Goal: Task Accomplishment & Management: Use online tool/utility

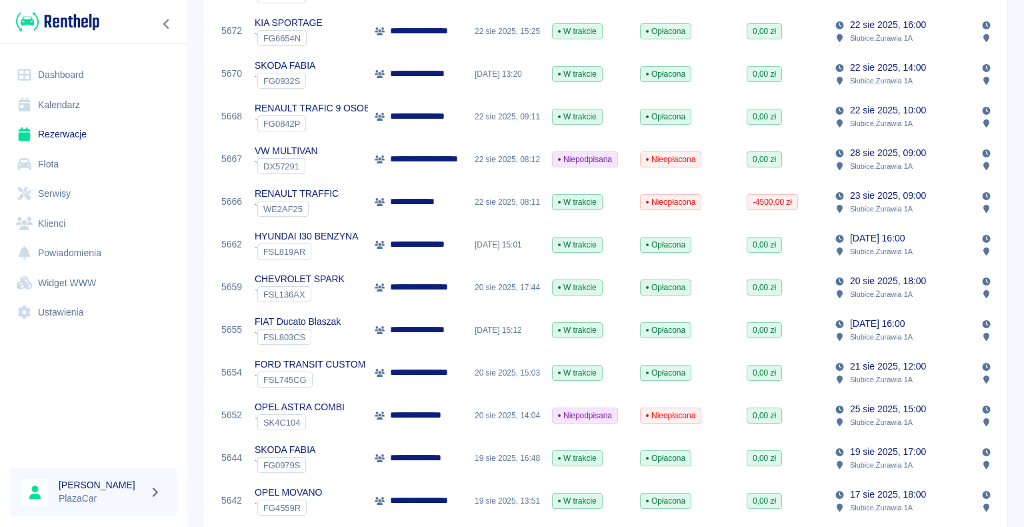
scroll to position [554, 0]
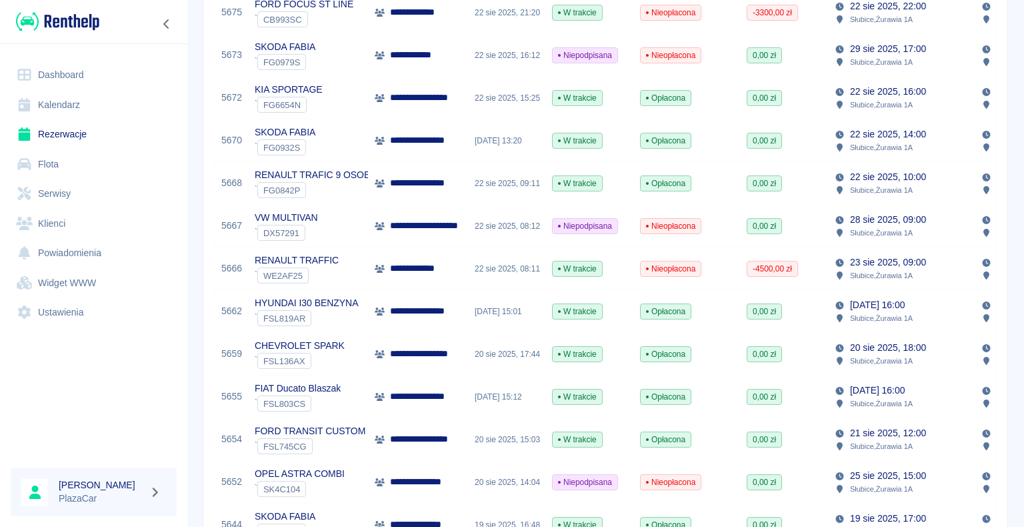
click at [384, 95] on icon at bounding box center [380, 98] width 10 height 8
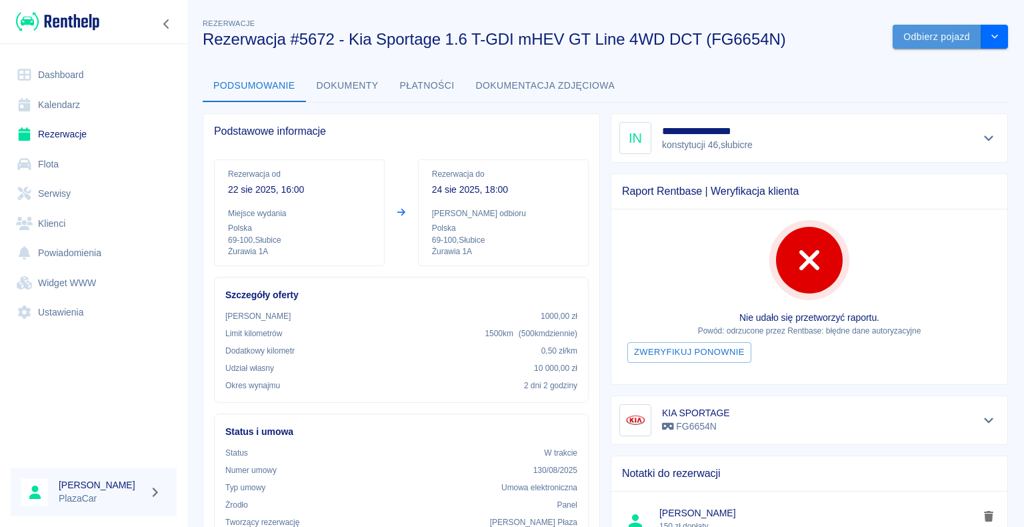
click at [912, 39] on button "Odbierz pojazd" at bounding box center [937, 37] width 89 height 25
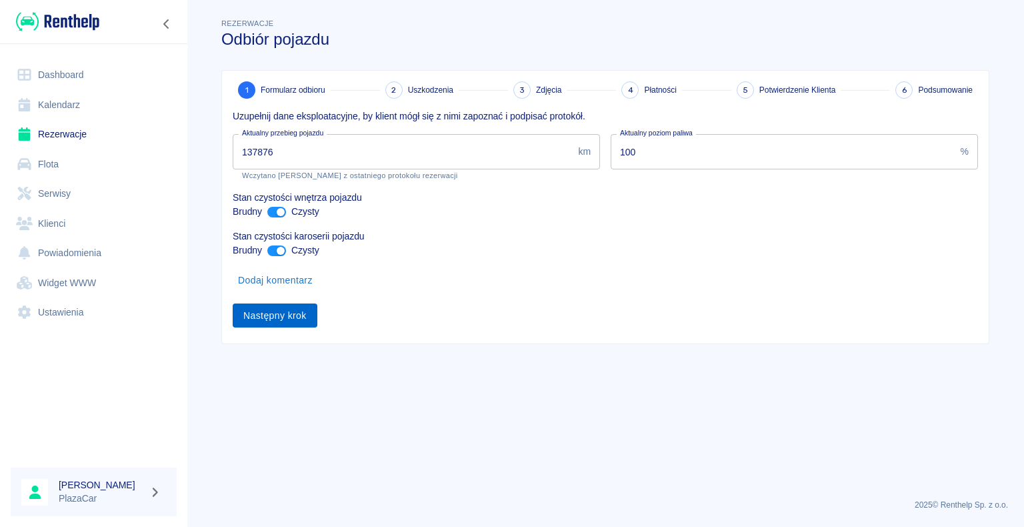
click at [269, 316] on button "Następny krok" at bounding box center [275, 315] width 85 height 25
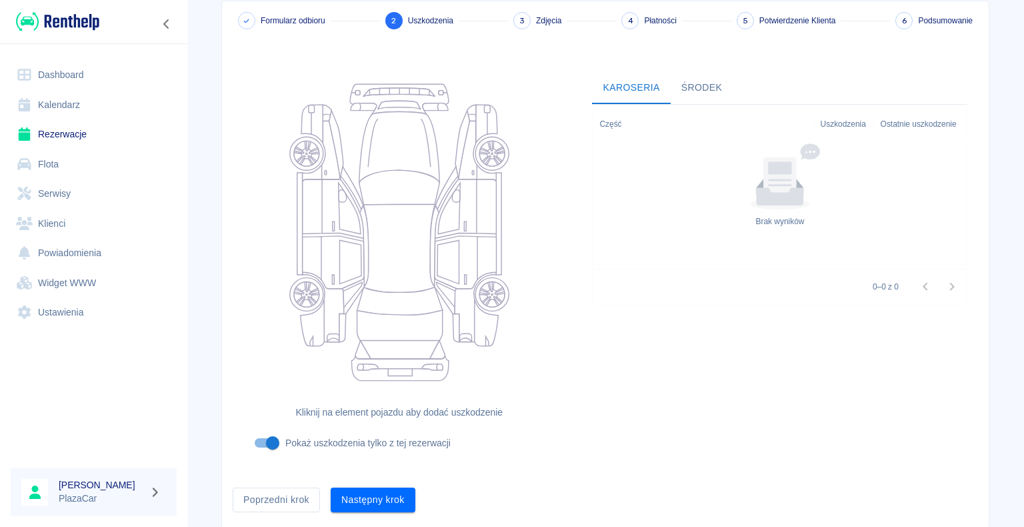
scroll to position [109, 0]
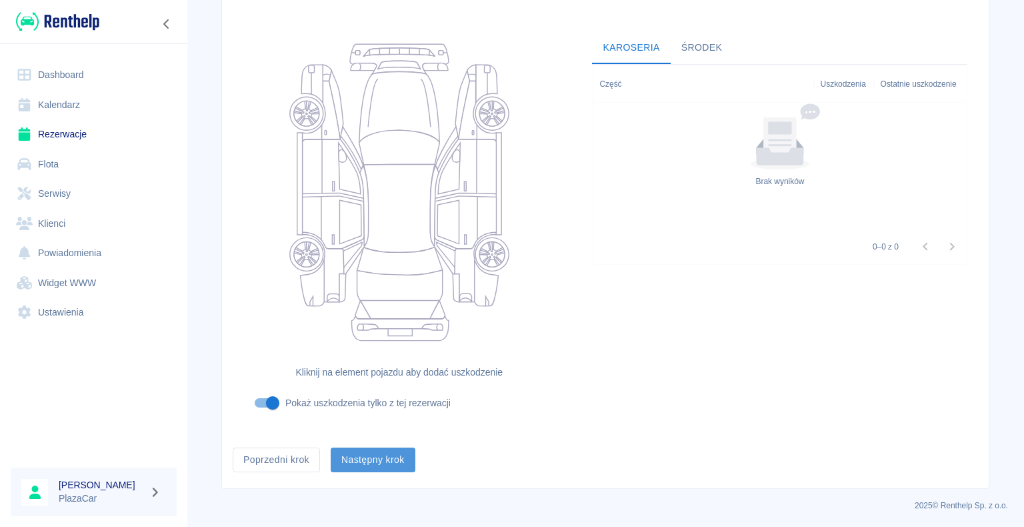
click at [357, 455] on button "Następny krok" at bounding box center [373, 459] width 85 height 25
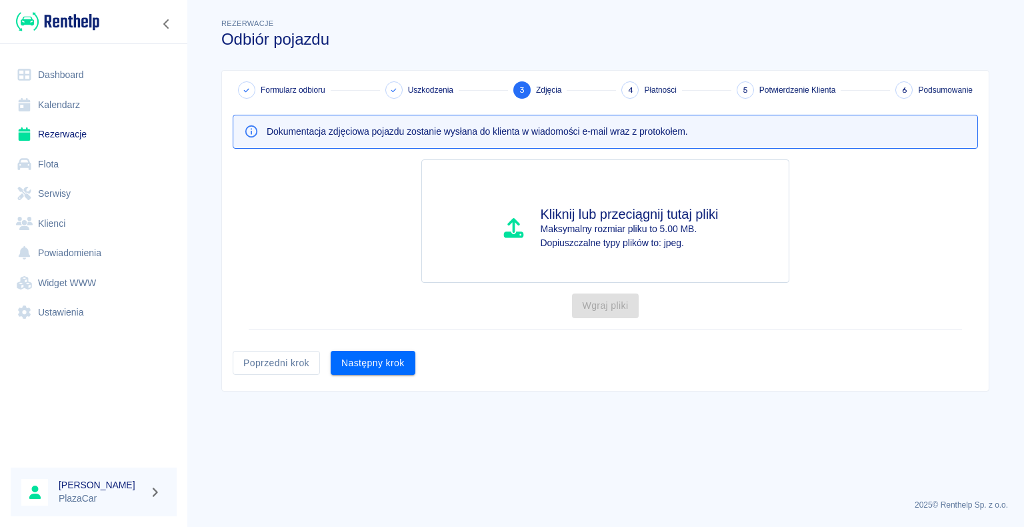
scroll to position [0, 0]
click at [371, 362] on button "Następny krok" at bounding box center [373, 363] width 85 height 25
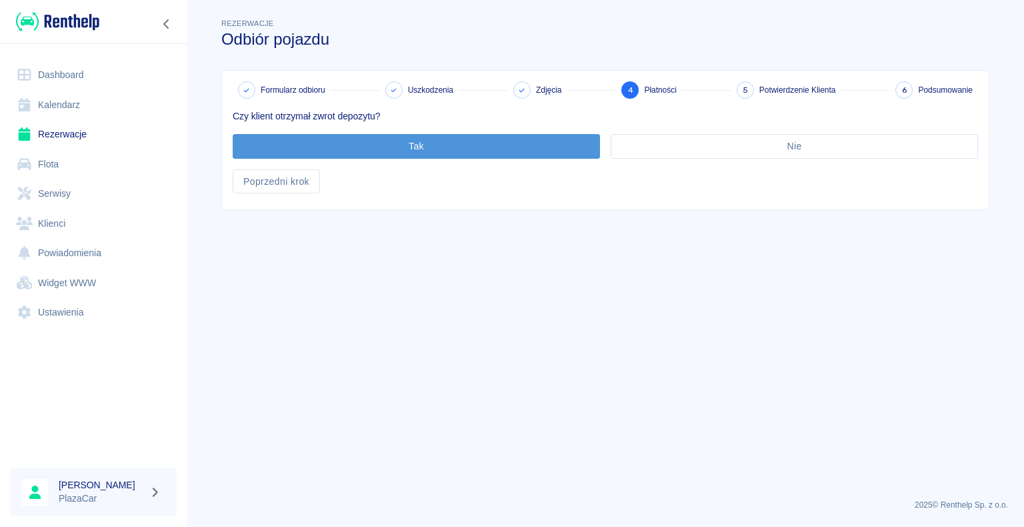
click at [419, 140] on button "Tak" at bounding box center [416, 146] width 367 height 25
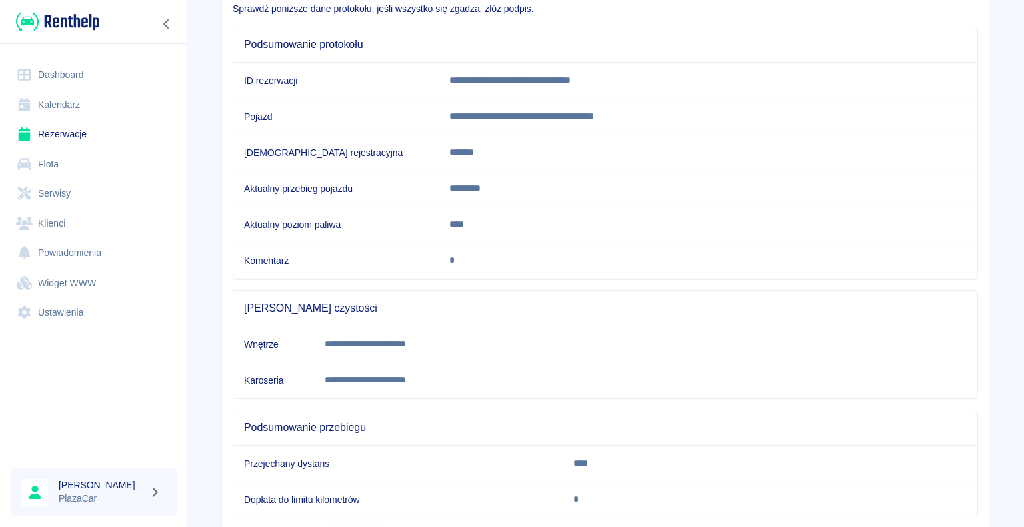
scroll to position [186, 0]
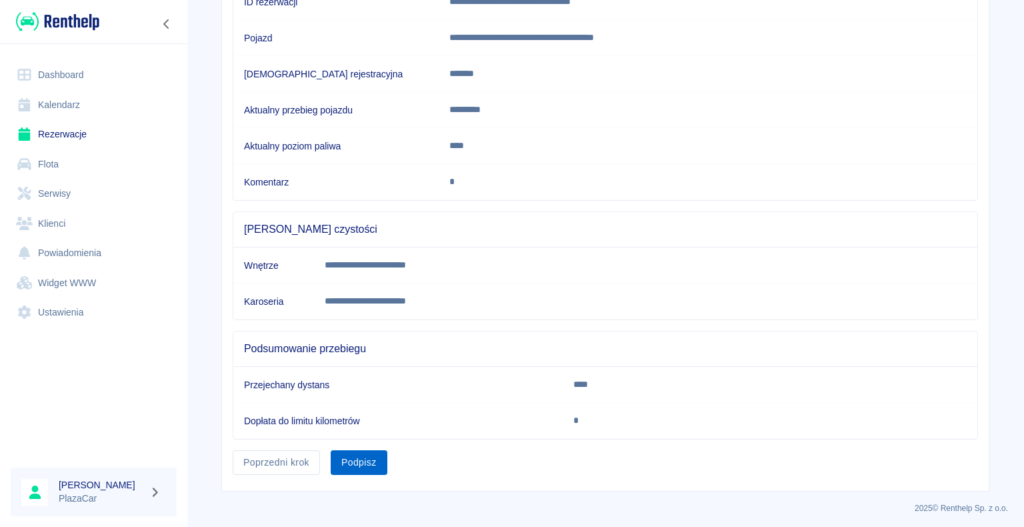
click at [349, 460] on button "Podpisz" at bounding box center [359, 462] width 57 height 25
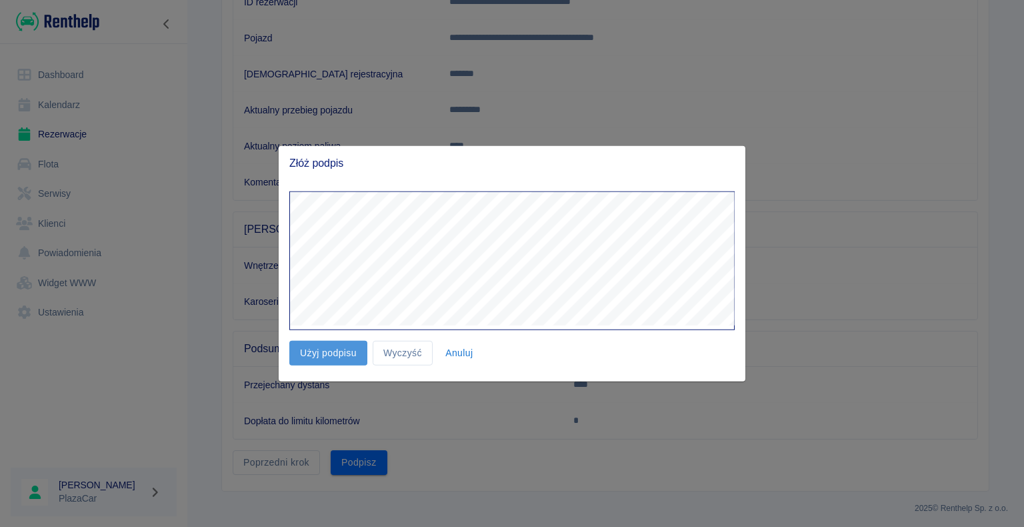
click at [326, 350] on button "Użyj podpisu" at bounding box center [328, 353] width 78 height 25
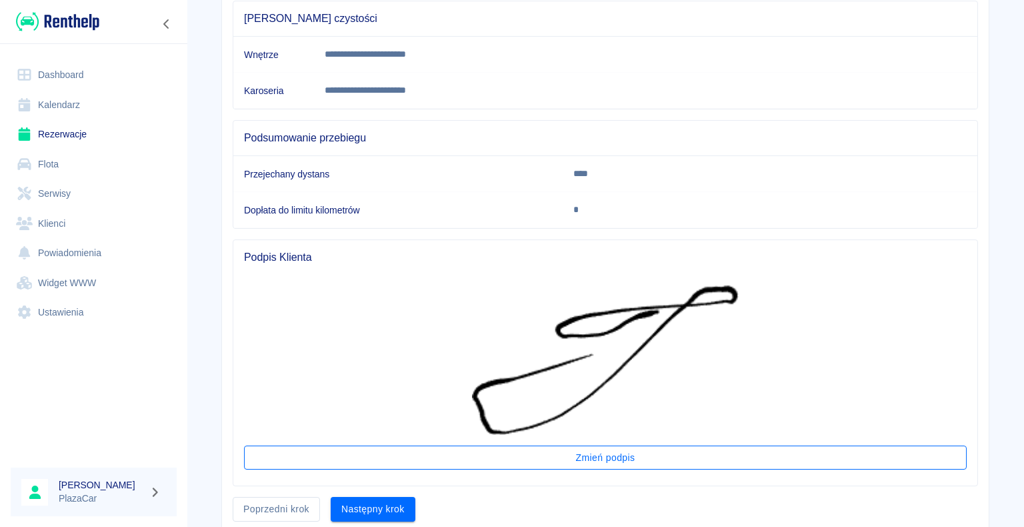
scroll to position [443, 0]
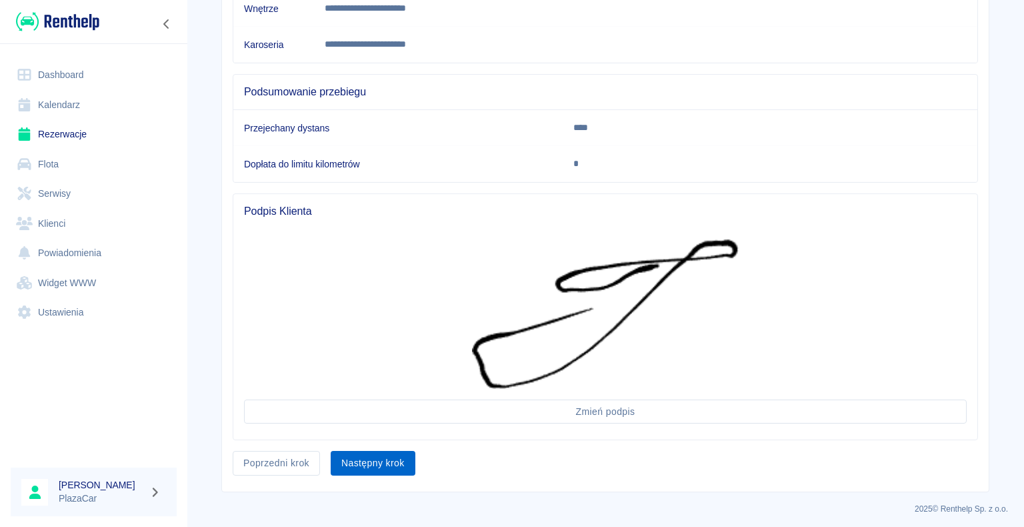
click at [363, 457] on button "Następny krok" at bounding box center [373, 463] width 85 height 25
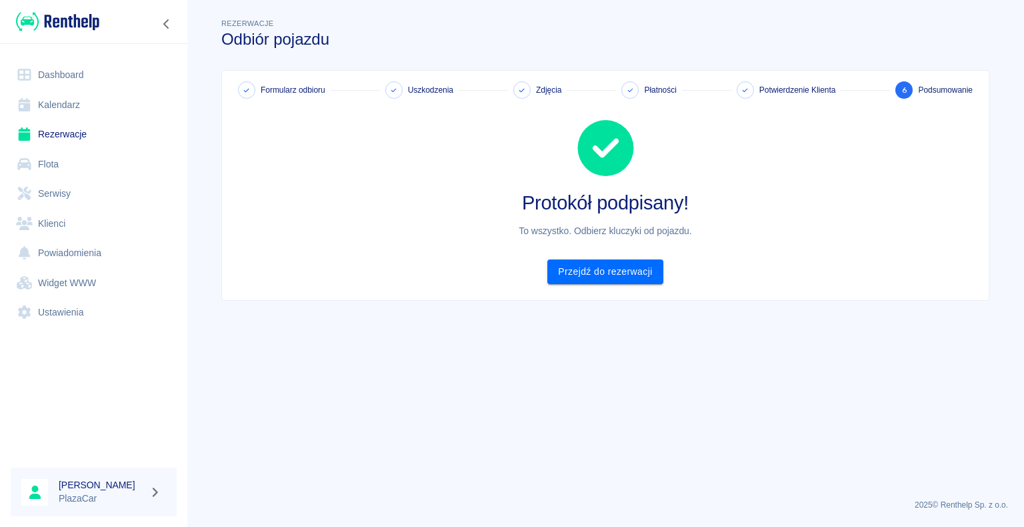
scroll to position [0, 0]
click at [603, 270] on link "Przejdź do rezerwacji" at bounding box center [604, 271] width 115 height 25
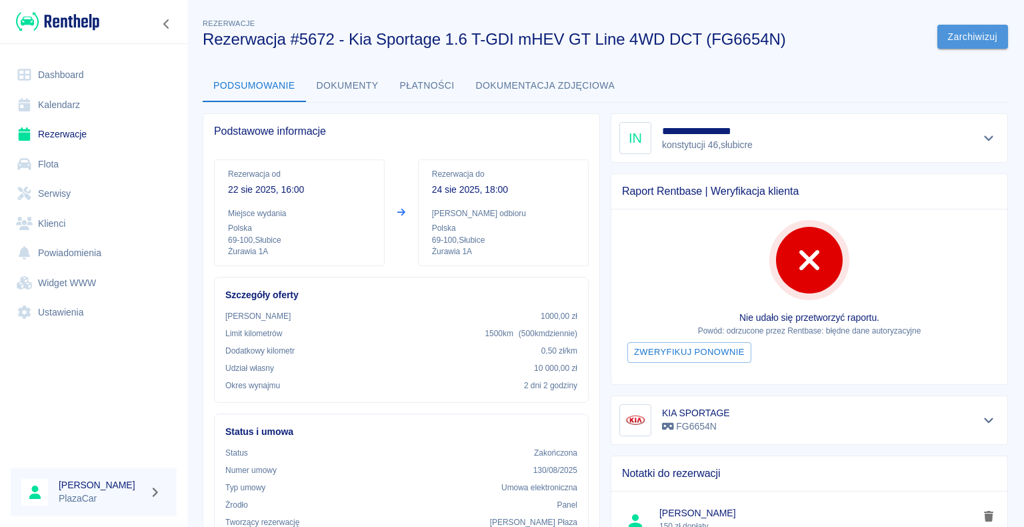
click at [954, 33] on button "Zarchiwizuj" at bounding box center [972, 37] width 71 height 25
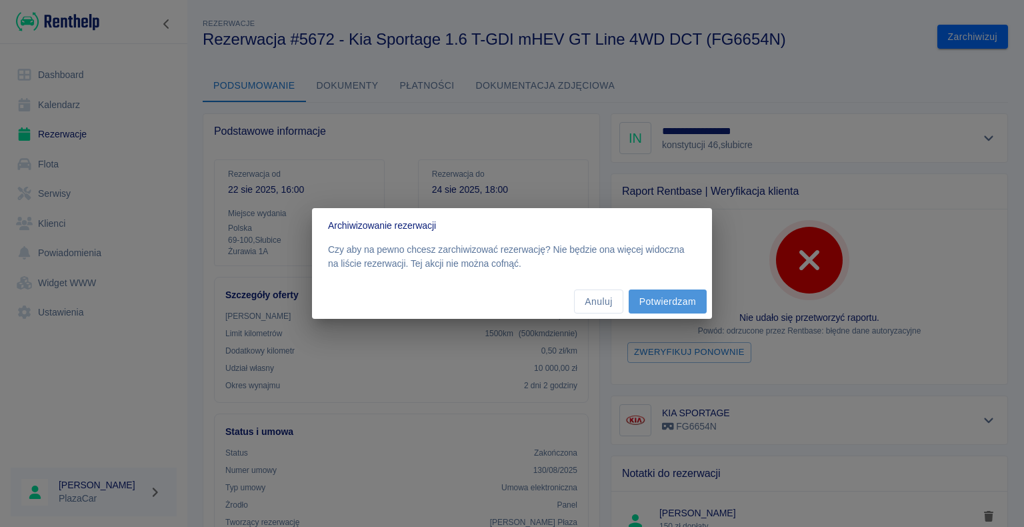
click at [661, 297] on button "Potwierdzam" at bounding box center [668, 301] width 78 height 25
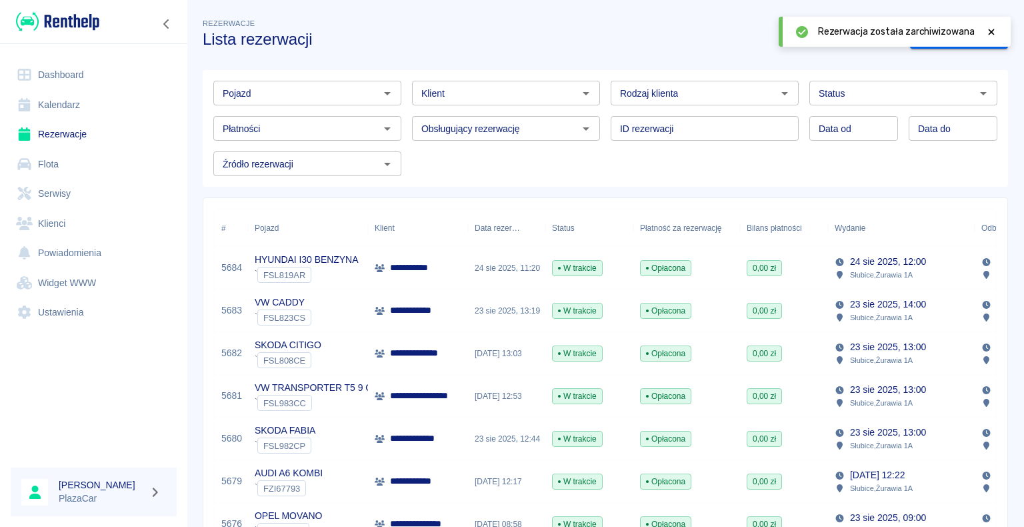
click at [69, 67] on link "Dashboard" at bounding box center [94, 75] width 166 height 30
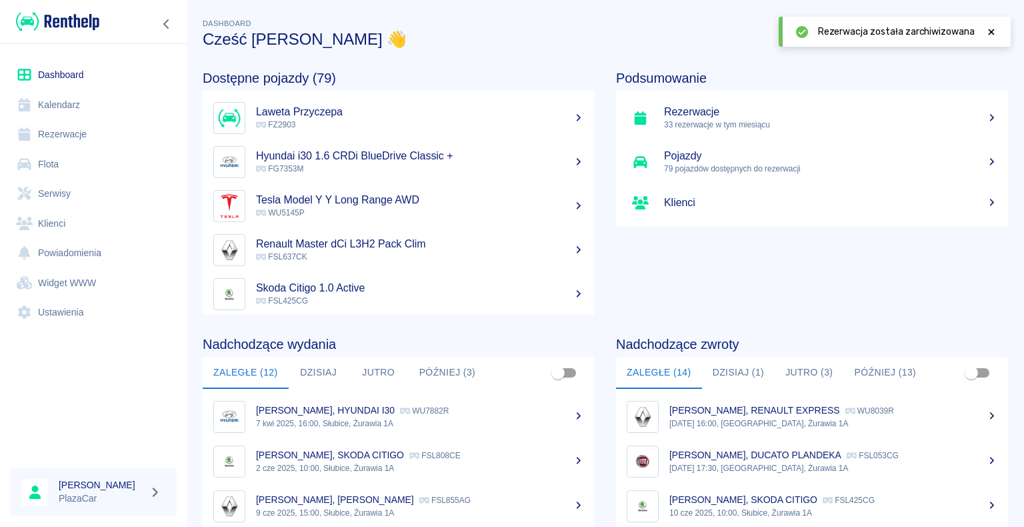
scroll to position [168, 0]
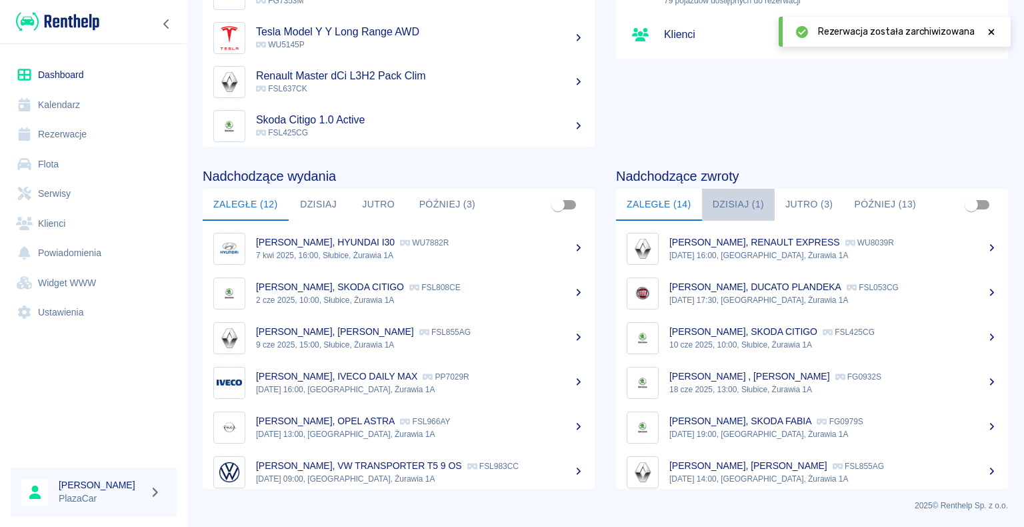
click at [725, 201] on button "Dzisiaj (1)" at bounding box center [738, 205] width 73 height 32
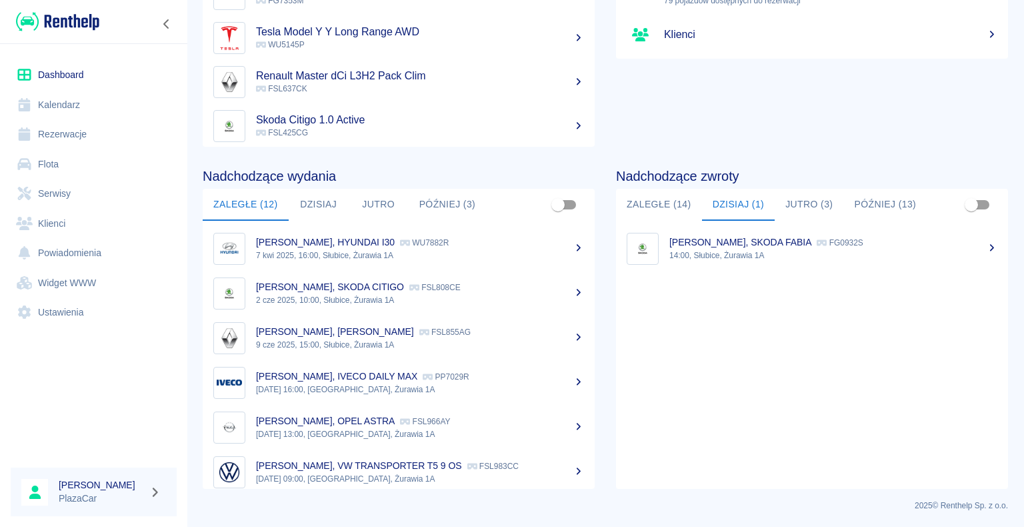
click at [744, 253] on p "14:00, Słubice, Żurawia 1A" at bounding box center [833, 255] width 328 height 12
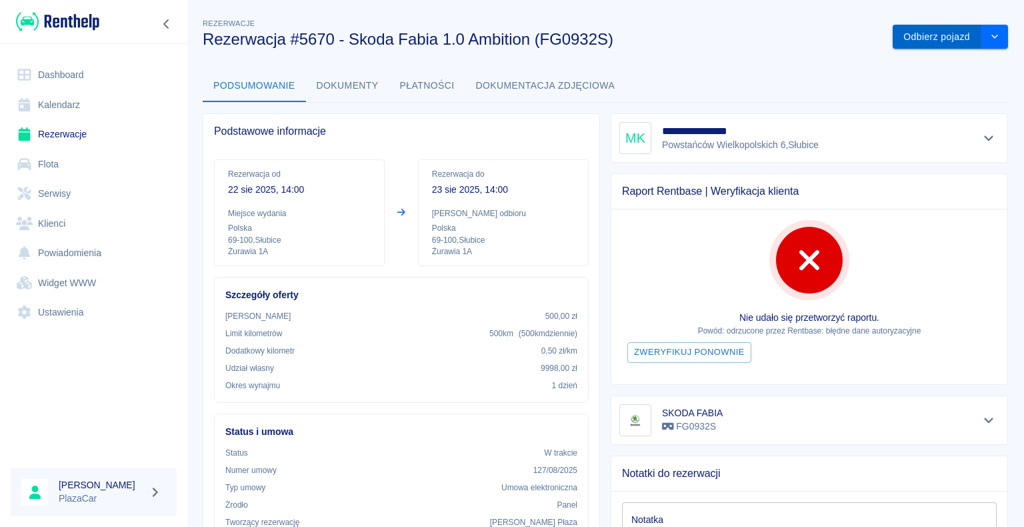
click at [907, 37] on button "Odbierz pojazd" at bounding box center [937, 37] width 89 height 25
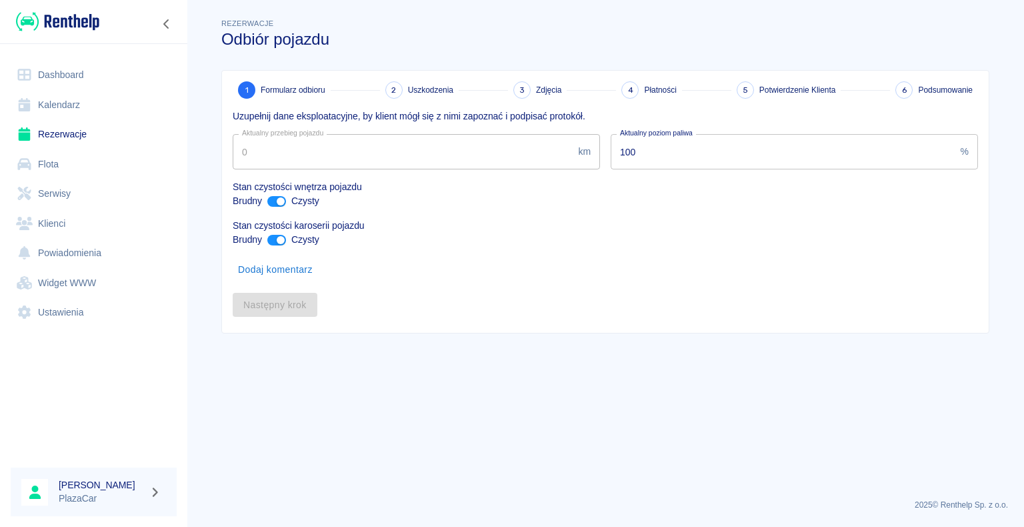
type input "239680"
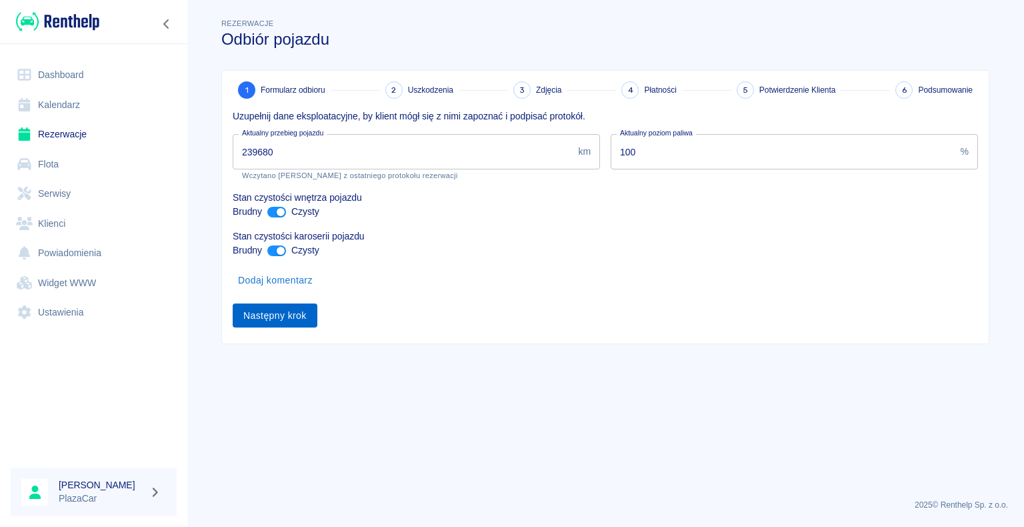
click at [271, 313] on button "Następny krok" at bounding box center [275, 315] width 85 height 25
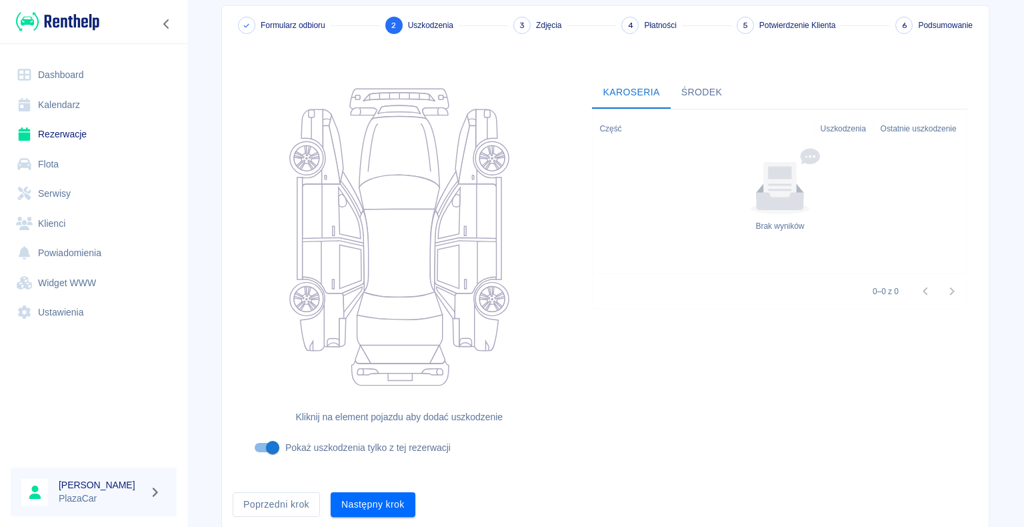
scroll to position [109, 0]
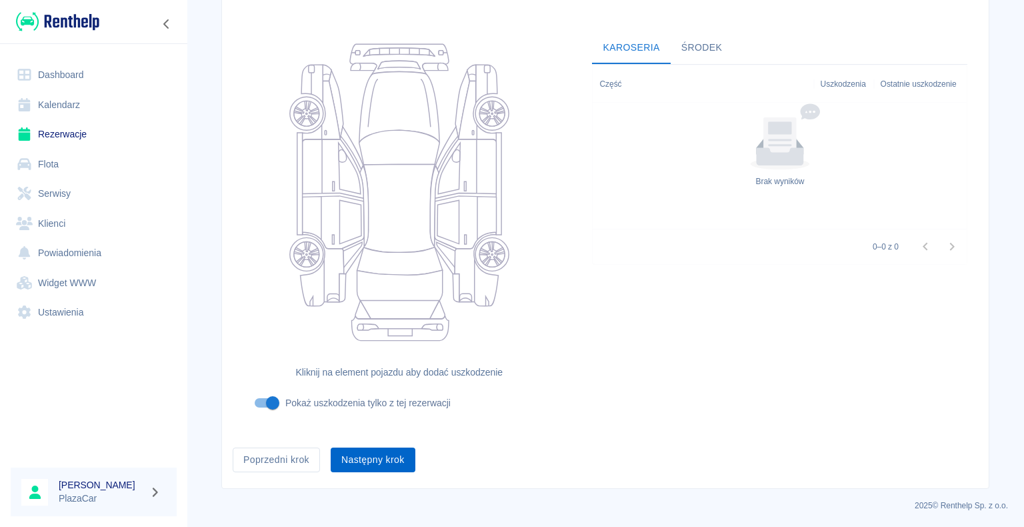
click at [365, 466] on button "Następny krok" at bounding box center [373, 459] width 85 height 25
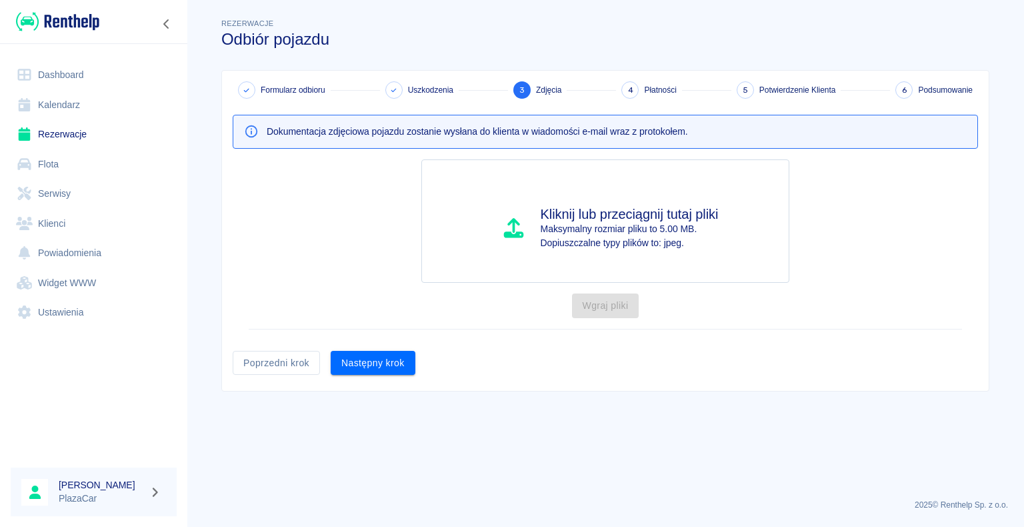
scroll to position [0, 0]
click at [379, 359] on button "Następny krok" at bounding box center [373, 363] width 85 height 25
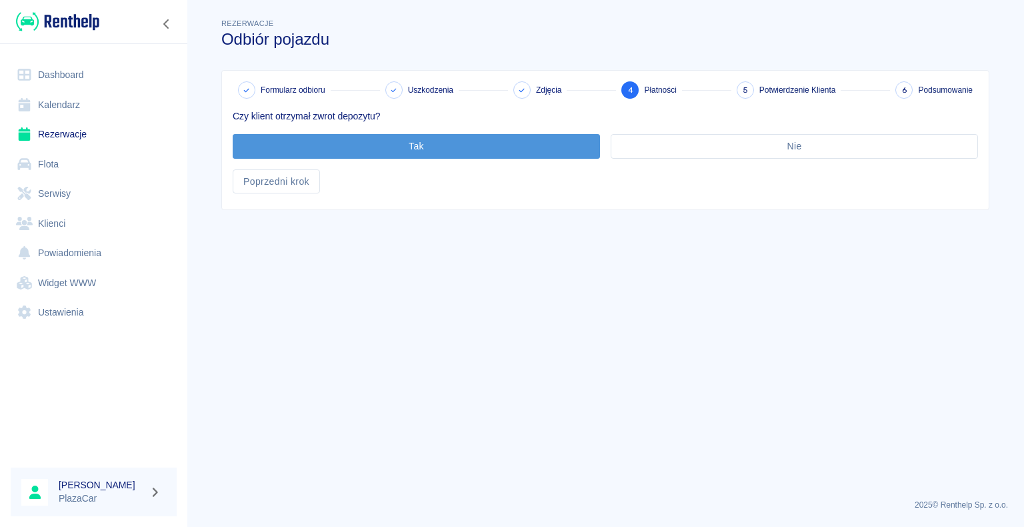
click at [413, 139] on button "Tak" at bounding box center [416, 146] width 367 height 25
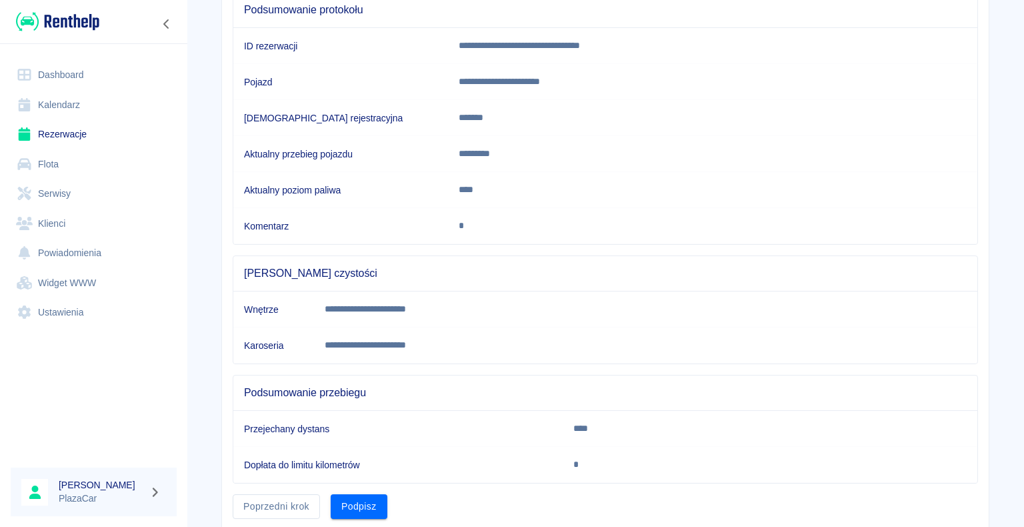
scroll to position [186, 0]
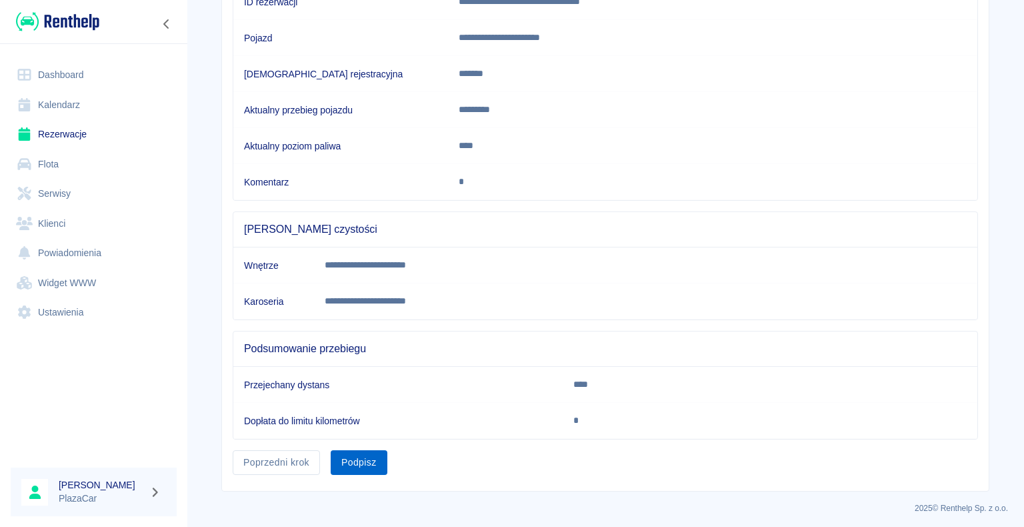
click at [341, 455] on button "Podpisz" at bounding box center [359, 462] width 57 height 25
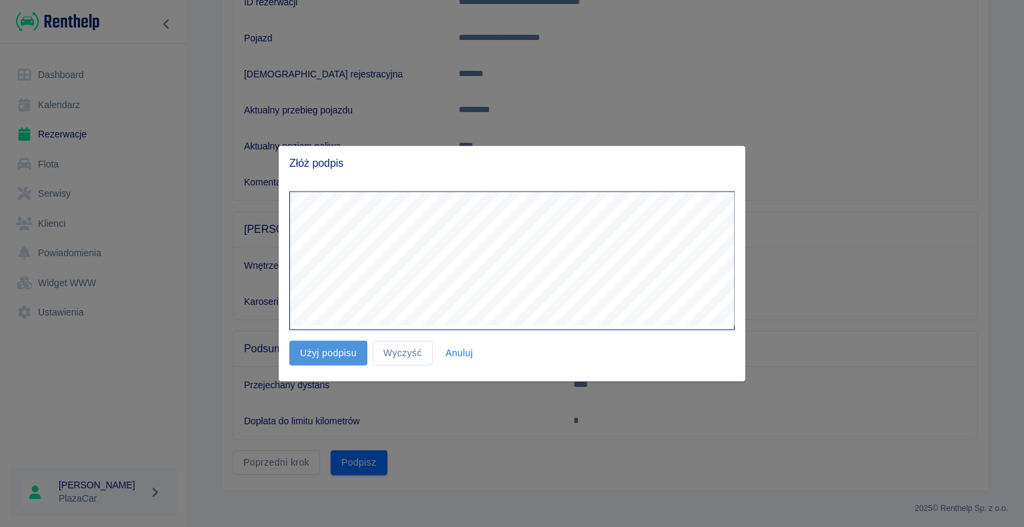
click at [337, 350] on button "Użyj podpisu" at bounding box center [328, 353] width 78 height 25
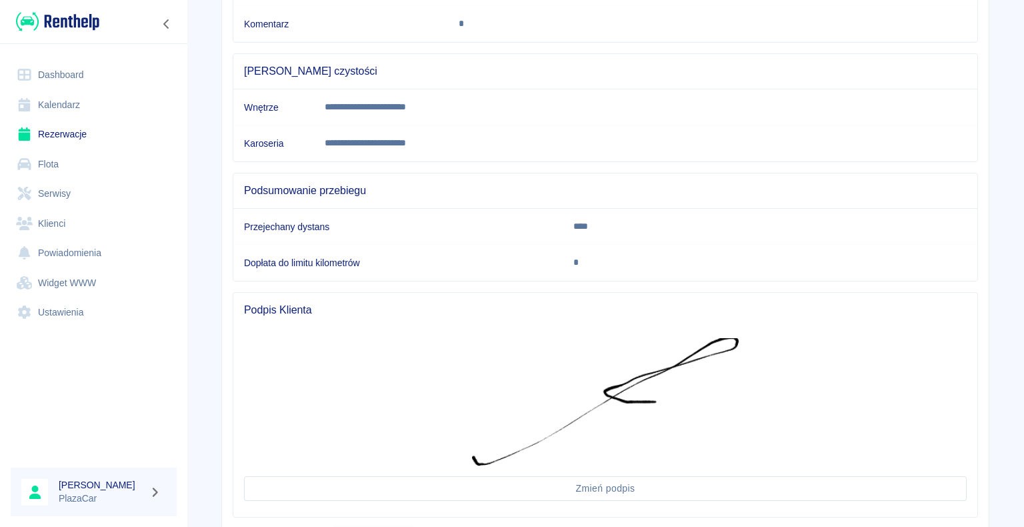
scroll to position [421, 0]
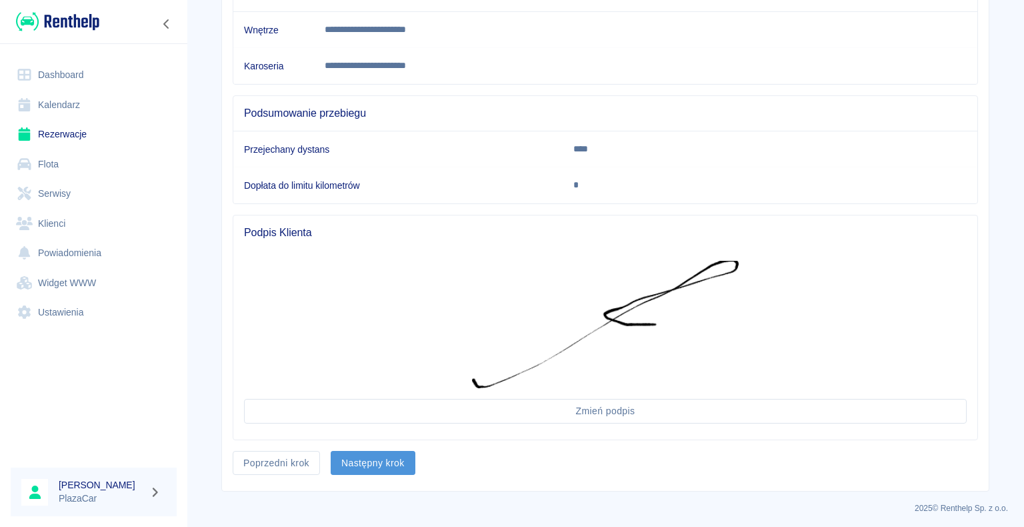
click at [384, 463] on button "Następny krok" at bounding box center [373, 463] width 85 height 25
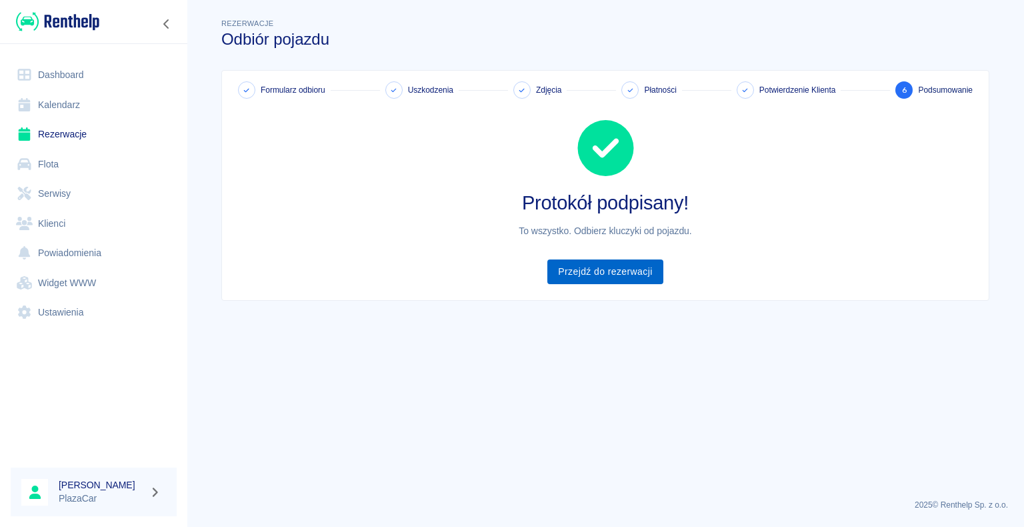
click at [597, 271] on link "Przejdź do rezerwacji" at bounding box center [604, 271] width 115 height 25
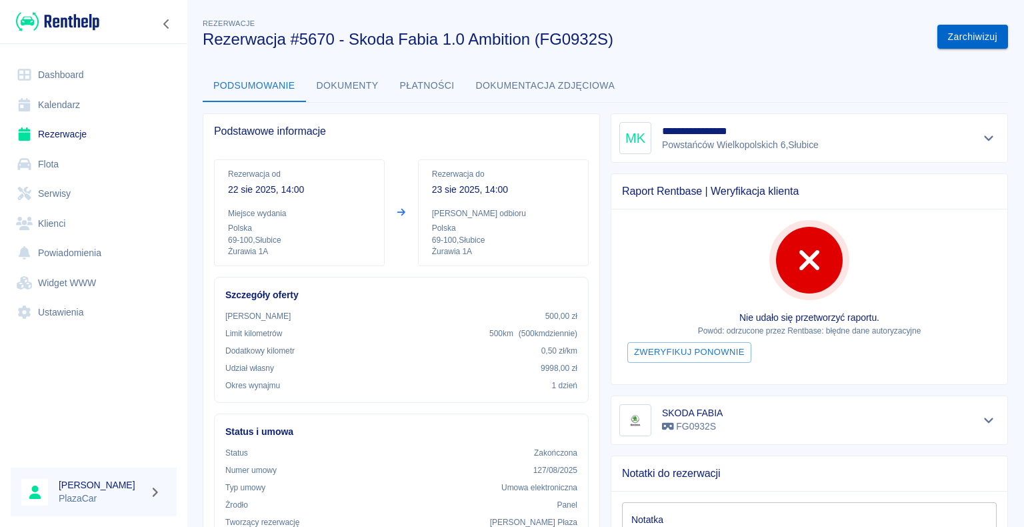
click at [955, 33] on button "Zarchiwizuj" at bounding box center [972, 37] width 71 height 25
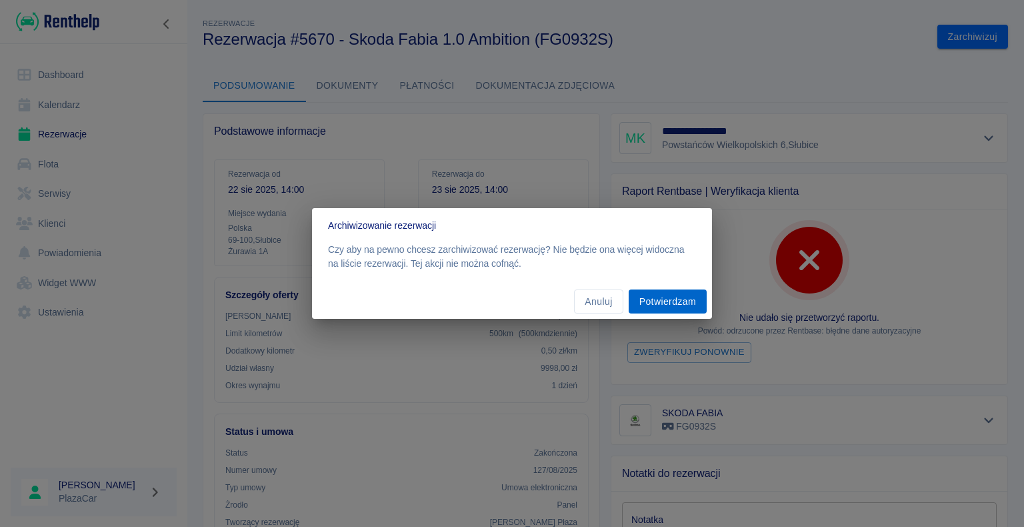
click at [665, 299] on button "Potwierdzam" at bounding box center [668, 301] width 78 height 25
